Goal: Ask a question

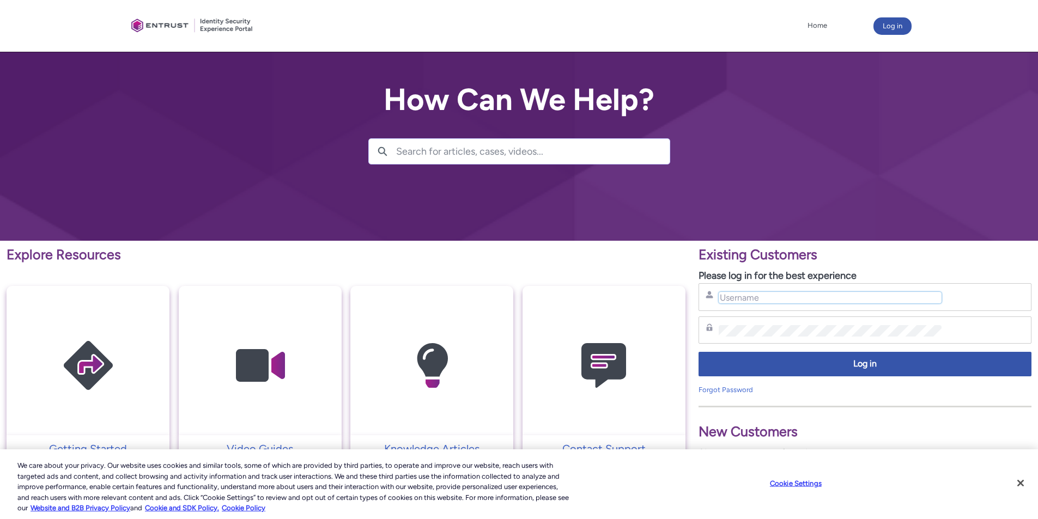
click at [755, 302] on input "Username" at bounding box center [830, 297] width 223 height 11
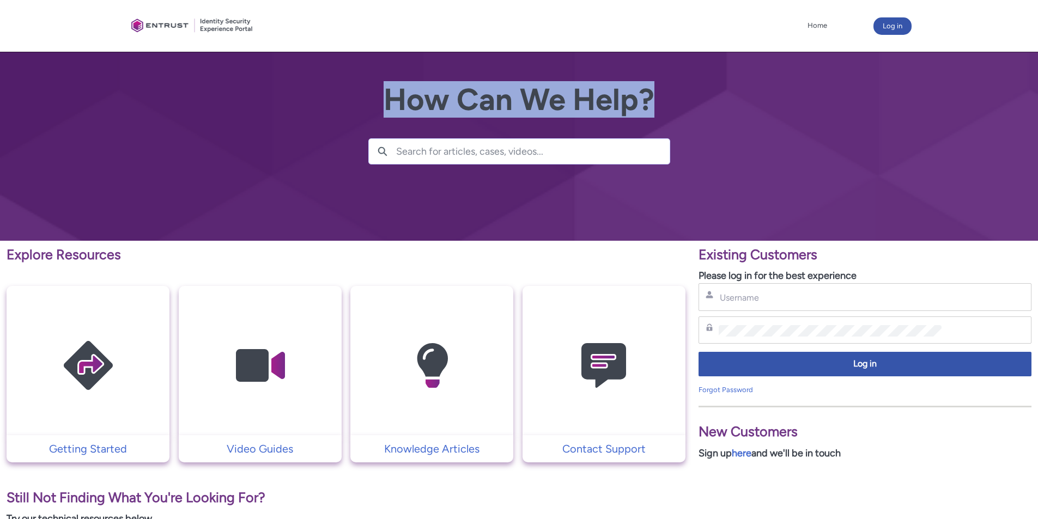
drag, startPoint x: 385, startPoint y: 100, endPoint x: 654, endPoint y: 98, distance: 269.1
click at [654, 98] on h2 "How Can We Help?" at bounding box center [519, 100] width 302 height 34
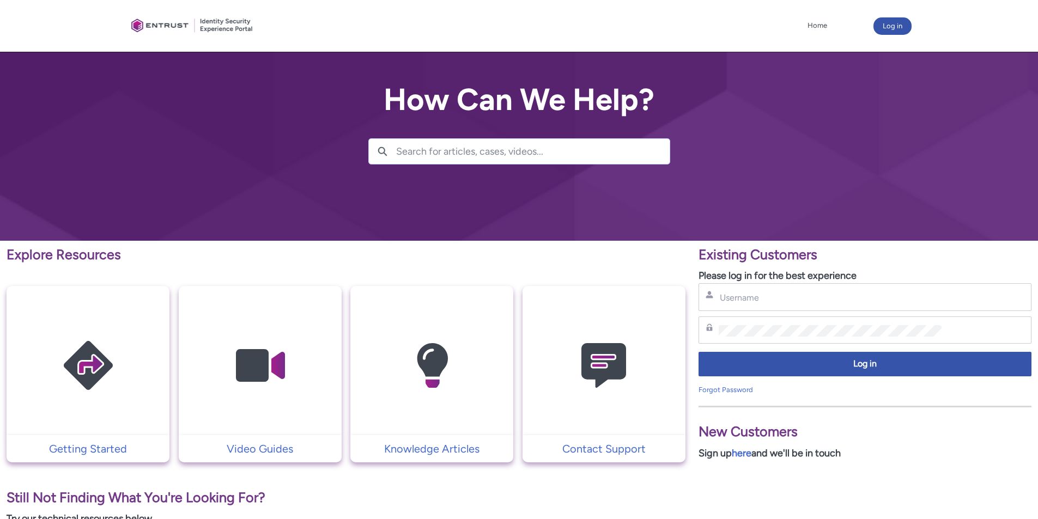
click at [648, 104] on h2 "How Can We Help?" at bounding box center [519, 100] width 302 height 34
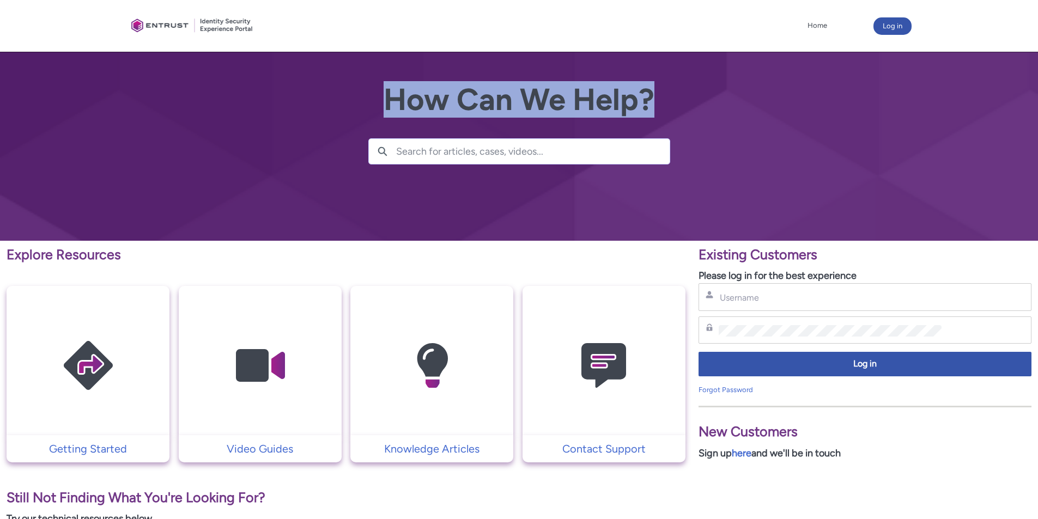
drag, startPoint x: 650, startPoint y: 105, endPoint x: 386, endPoint y: 103, distance: 264.2
click at [386, 103] on h2 "How Can We Help?" at bounding box center [519, 100] width 302 height 34
drag, startPoint x: 386, startPoint y: 103, endPoint x: 650, endPoint y: 110, distance: 264.3
click at [650, 110] on h2 "How Can We Help?" at bounding box center [519, 100] width 302 height 34
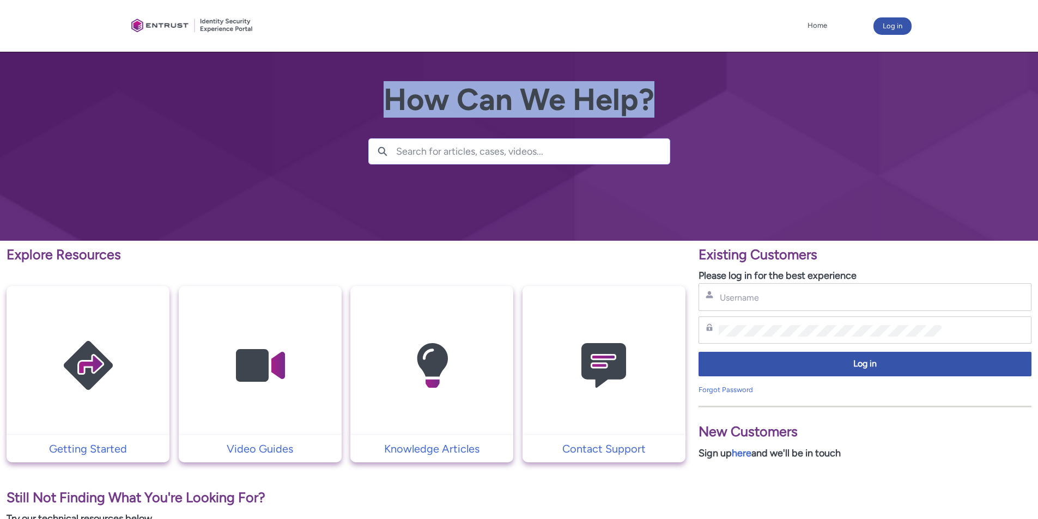
click at [652, 110] on h2 "How Can We Help?" at bounding box center [519, 100] width 302 height 34
click at [668, 105] on h2 "How Can We Help?" at bounding box center [519, 100] width 302 height 34
